Goal: Navigation & Orientation: Find specific page/section

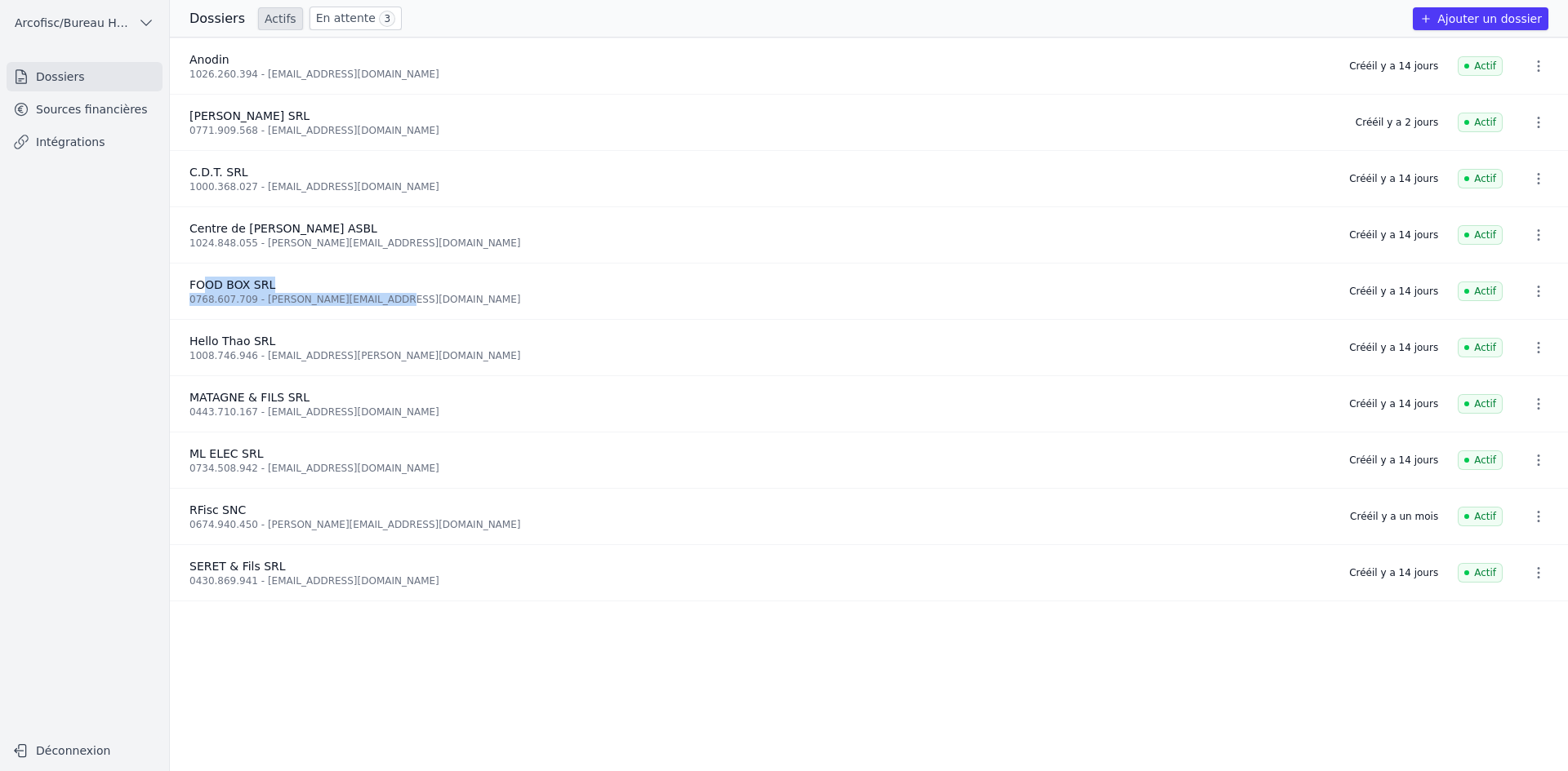
click at [272, 18] on link "Actifs" at bounding box center [280, 18] width 45 height 23
click at [329, 20] on link "En attente 3" at bounding box center [356, 18] width 92 height 23
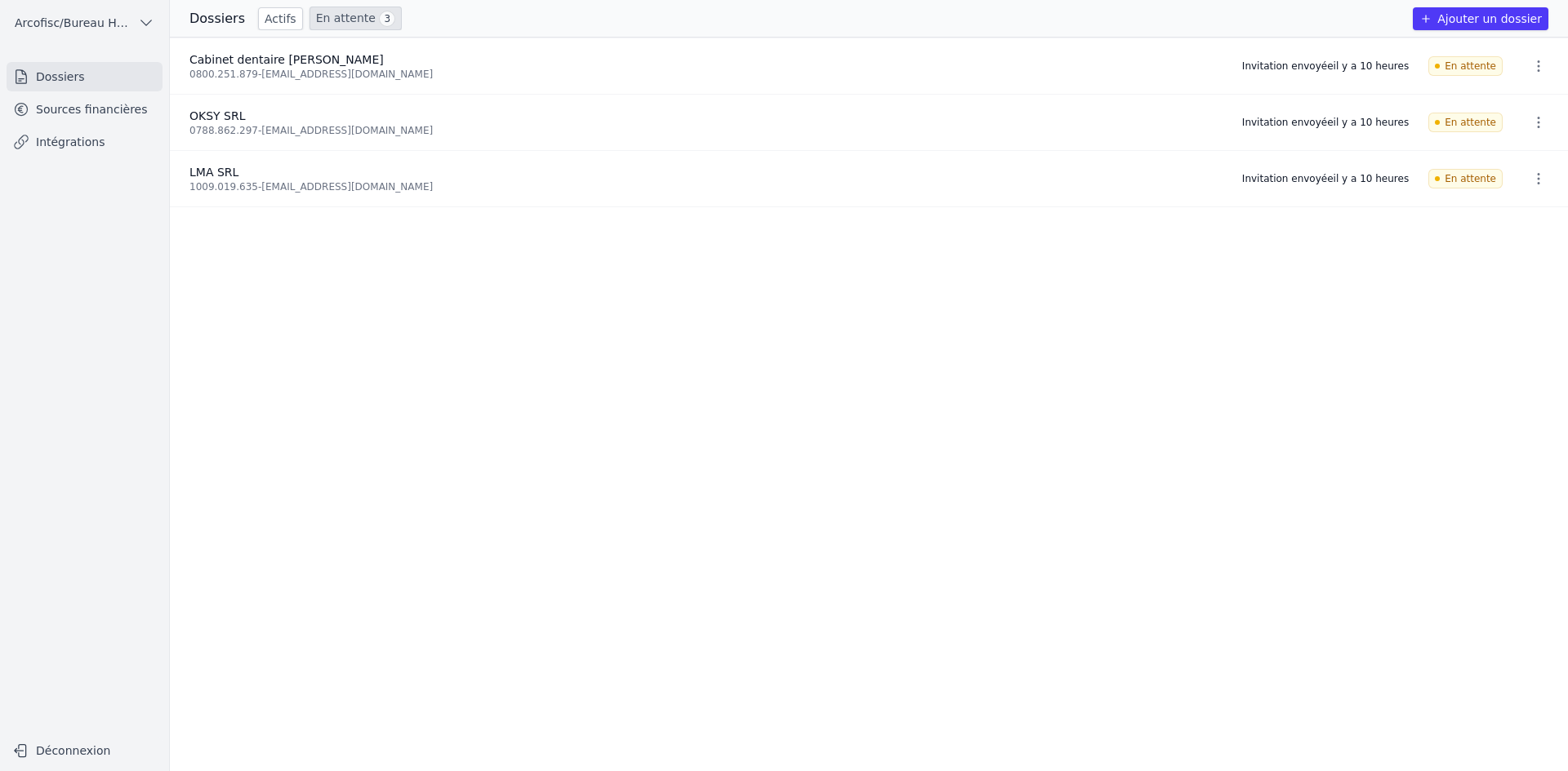
click at [228, 22] on h3 "Dossiers" at bounding box center [217, 18] width 55 height 19
click at [249, 21] on div "Dossiers Actifs En attente 3" at bounding box center [295, 18] width 213 height 23
click at [271, 21] on link "Actifs" at bounding box center [280, 18] width 45 height 23
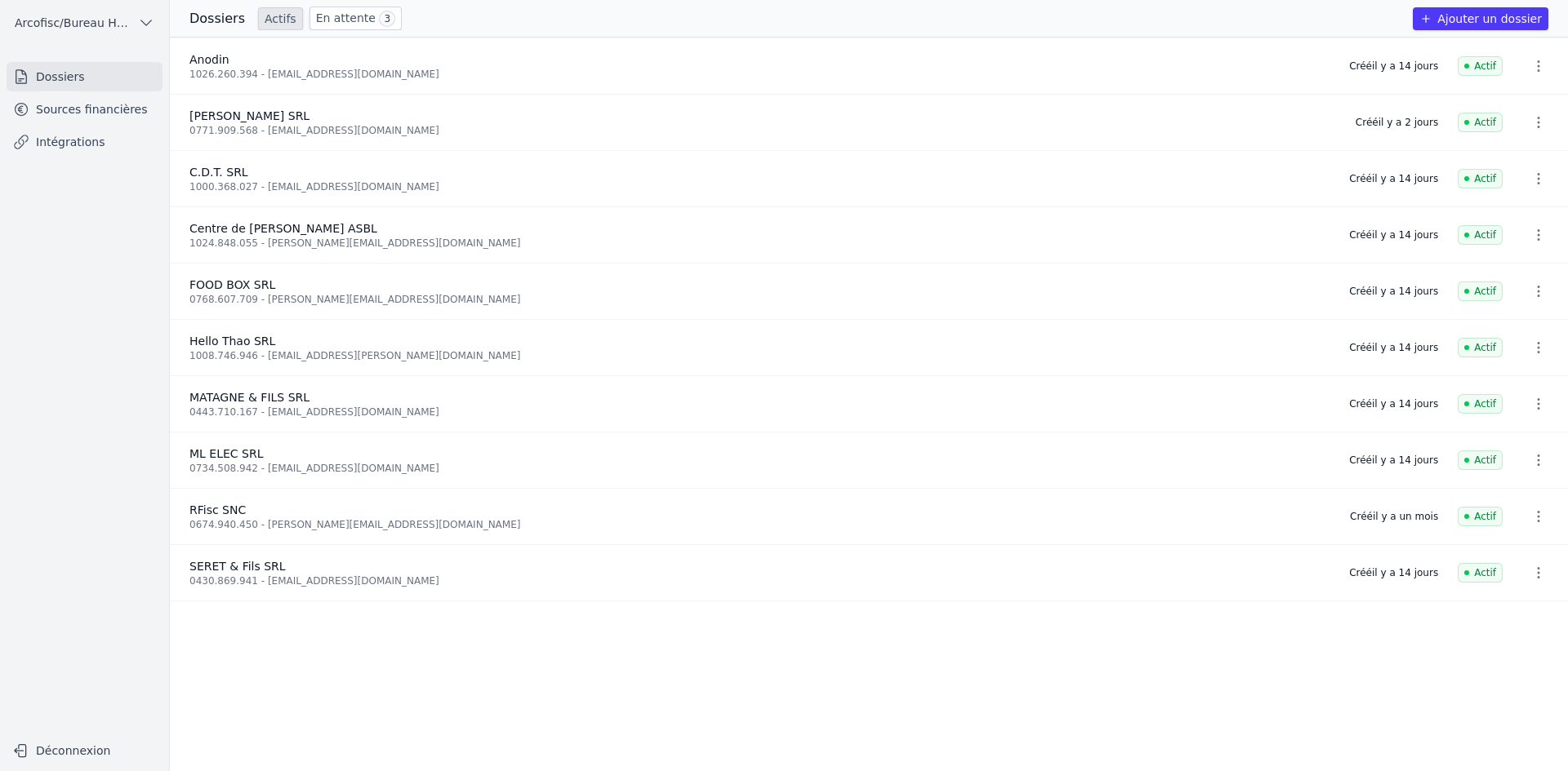
click at [330, 20] on link "En attente 3" at bounding box center [356, 18] width 92 height 23
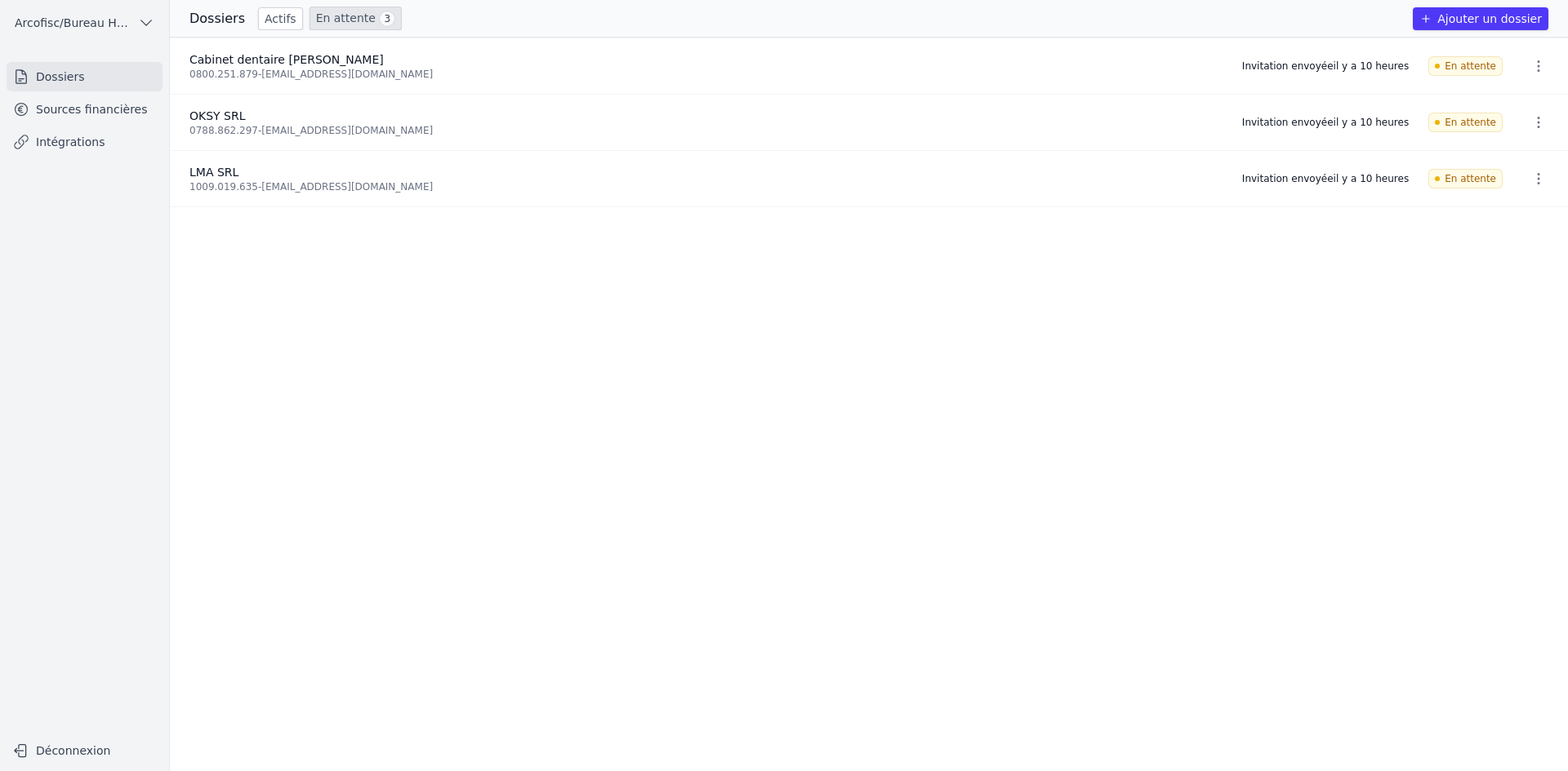
click at [330, 69] on div "0800.251.879 - [EMAIL_ADDRESS][DOMAIN_NAME]" at bounding box center [705, 74] width 1033 height 13
